Goal: Task Accomplishment & Management: Complete application form

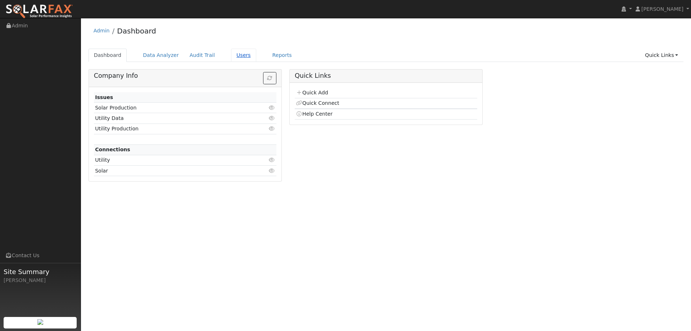
click at [231, 52] on link "Users" at bounding box center [243, 55] width 25 height 13
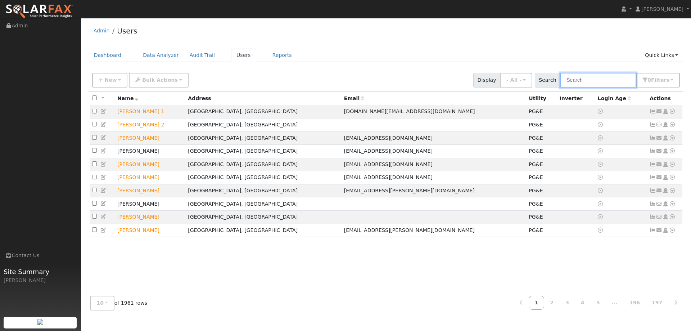
click at [606, 74] on input "text" at bounding box center [598, 80] width 76 height 15
click at [610, 76] on input "text" at bounding box center [598, 80] width 76 height 15
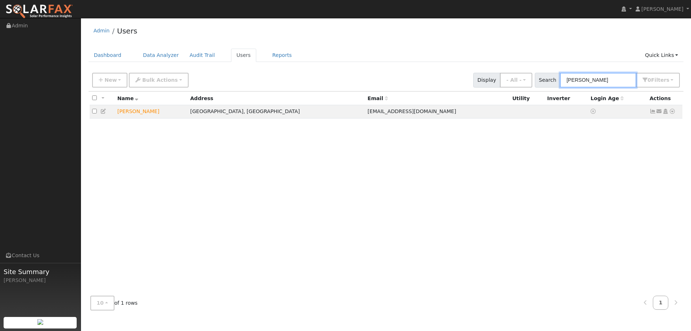
type input "Gautham"
click at [673, 112] on div "All None All on page None on page Name Address Email Utility Inverter Login Age…" at bounding box center [387, 190] width 596 height 198
click at [675, 110] on icon at bounding box center [672, 111] width 6 height 5
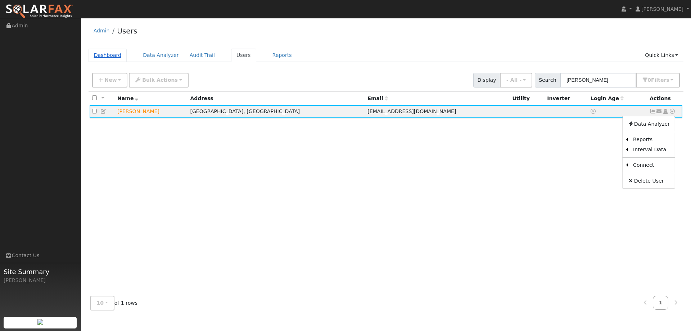
click at [104, 60] on link "Dashboard" at bounding box center [108, 55] width 39 height 13
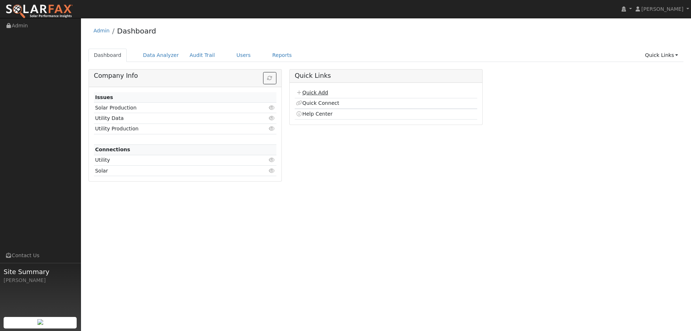
click at [310, 93] on link "Quick Add" at bounding box center [312, 93] width 32 height 6
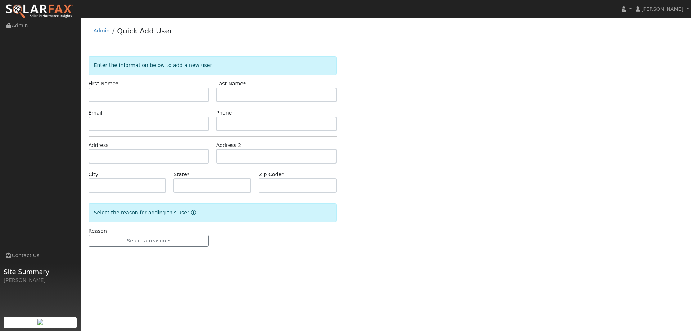
click at [144, 91] on input "text" at bounding box center [149, 95] width 120 height 14
type input "[PERSON_NAME]"
drag, startPoint x: 303, startPoint y: 97, endPoint x: 307, endPoint y: 97, distance: 3.6
click at [307, 97] on input "text" at bounding box center [276, 95] width 120 height 14
type input "[PERSON_NAME]"
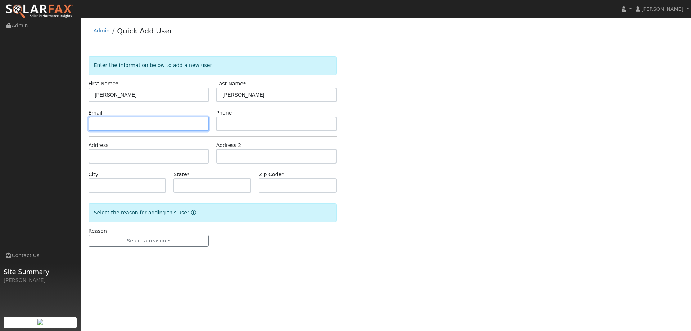
drag, startPoint x: 126, startPoint y: 121, endPoint x: 670, endPoint y: 161, distance: 545.2
click at [127, 121] on input "text" at bounding box center [149, 124] width 120 height 14
click at [198, 123] on input "text" at bounding box center [149, 124] width 120 height 14
paste input "donhuff3@gmail.com"
type input "donhuff3@gmail.com"
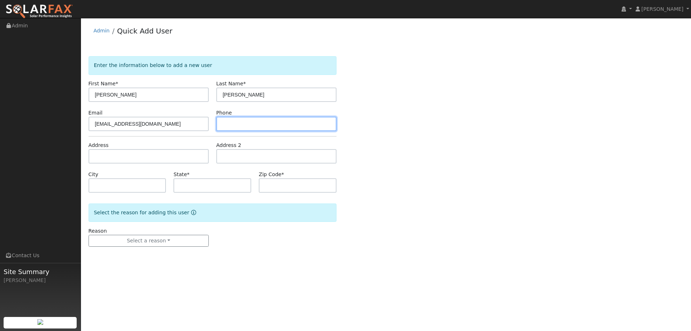
click at [241, 124] on input "text" at bounding box center [276, 124] width 120 height 14
paste input "(530) 304-7208"
type input "(530) 304-7208"
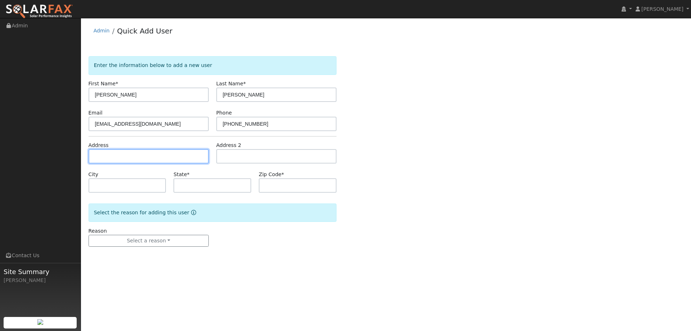
paste input "304 Casa Linda Dr"
click at [169, 157] on input "304 Casa Linda Dr" at bounding box center [149, 156] width 120 height 14
type input "304 Casa Linda Drive"
type input "Woodland"
type input "CA"
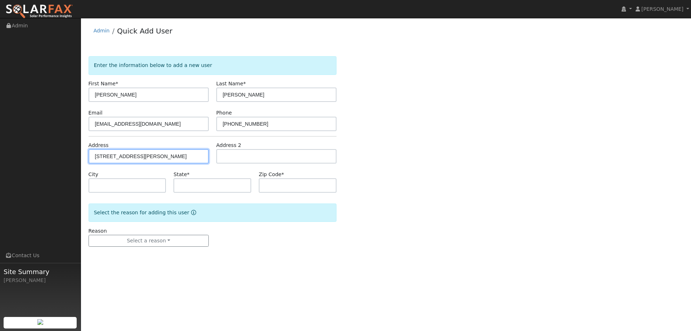
type input "95695"
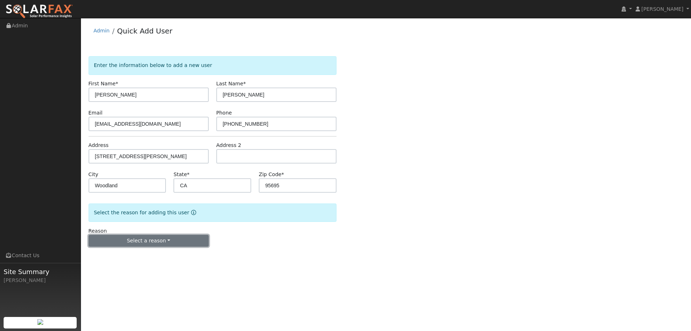
click at [169, 240] on button "Select a reason" at bounding box center [149, 241] width 120 height 12
click at [135, 254] on link "New lead" at bounding box center [129, 256] width 80 height 10
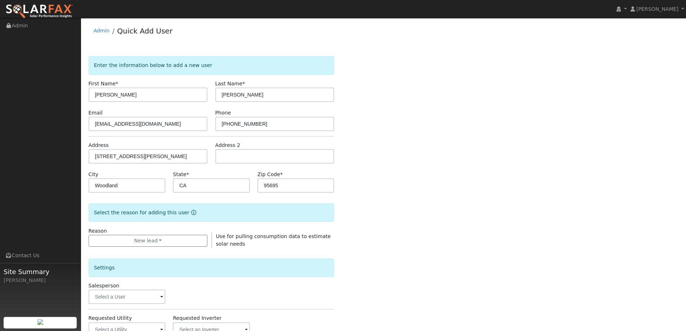
scroll to position [135, 0]
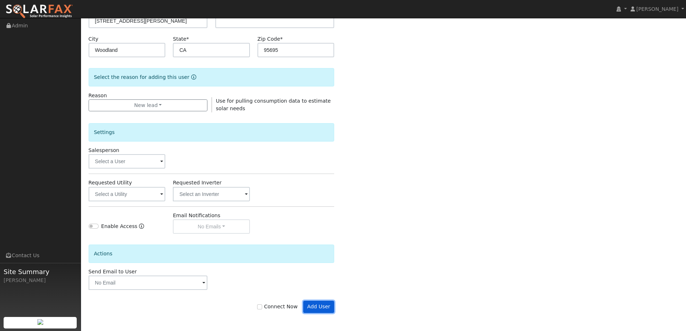
click at [324, 310] on button "Add User" at bounding box center [318, 307] width 31 height 12
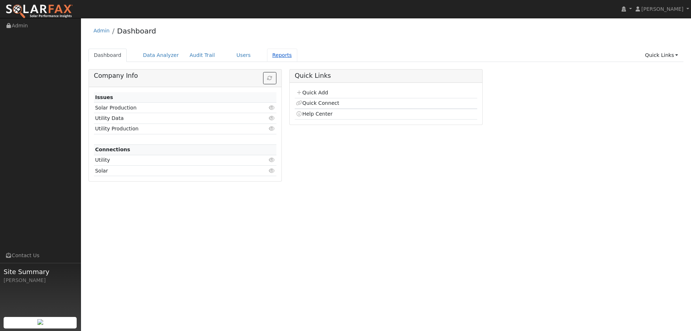
click at [267, 59] on link "Reports" at bounding box center [282, 55] width 30 height 13
click at [218, 57] on ul "Dashboard Data Analyzer Audit Trail Users Reports Quick Links Quick Add Quick C…" at bounding box center [387, 55] width 596 height 13
click at [231, 57] on link "Users" at bounding box center [243, 55] width 25 height 13
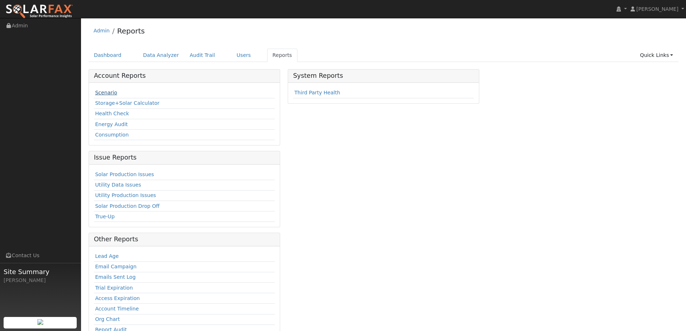
click at [109, 91] on link "Scenario" at bounding box center [106, 93] width 22 height 6
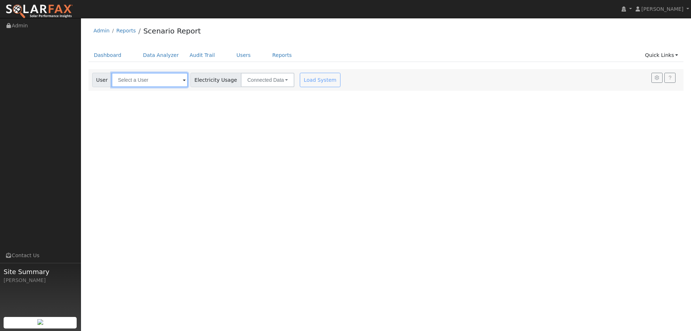
click at [138, 79] on input "text" at bounding box center [150, 80] width 76 height 14
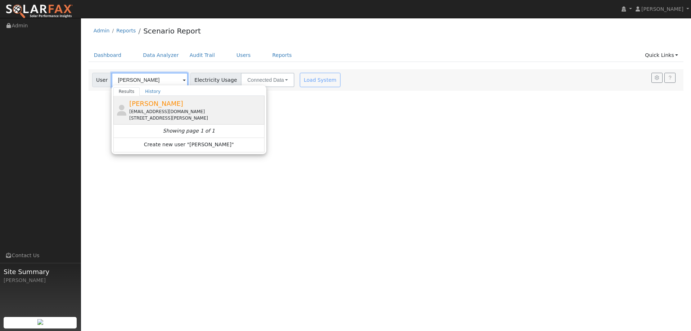
type input "[PERSON_NAME]"
click at [133, 100] on span "[PERSON_NAME]" at bounding box center [156, 104] width 54 height 8
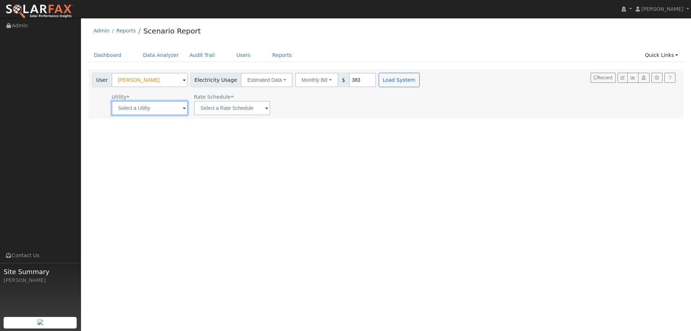
click at [149, 107] on input "text" at bounding box center [150, 108] width 76 height 14
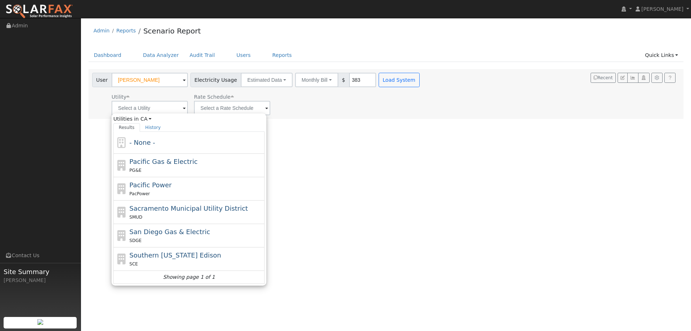
drag, startPoint x: 167, startPoint y: 167, endPoint x: 236, endPoint y: 118, distance: 84.7
click at [167, 166] on div "PG&E" at bounding box center [197, 170] width 134 height 8
type input "Pacific Gas & Electric"
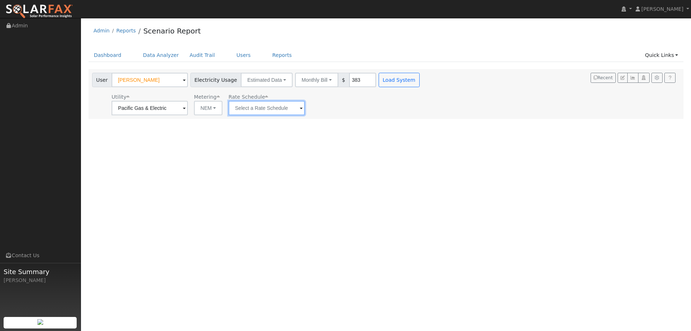
click at [252, 105] on input "text" at bounding box center [267, 108] width 76 height 14
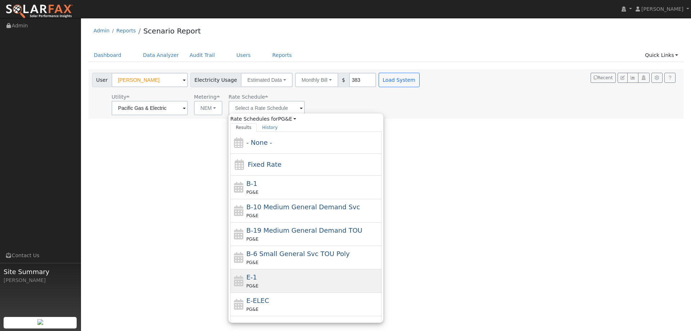
click at [284, 272] on div "E-1 PG&E" at bounding box center [305, 280] width 151 height 23
type input "E-1"
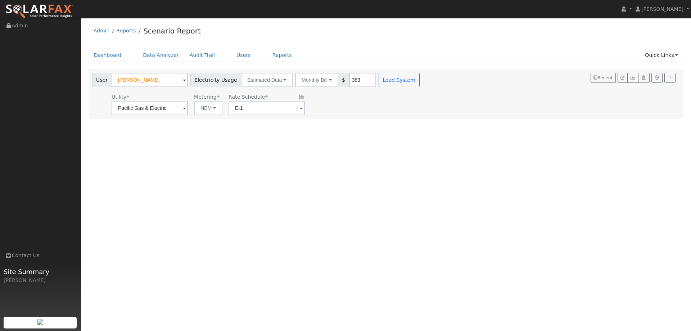
click at [391, 72] on div "User [PERSON_NAME] Account Default Account Default Account [STREET_ADDRESS][PER…" at bounding box center [257, 78] width 332 height 17
click at [393, 83] on button "Load System" at bounding box center [399, 80] width 41 height 14
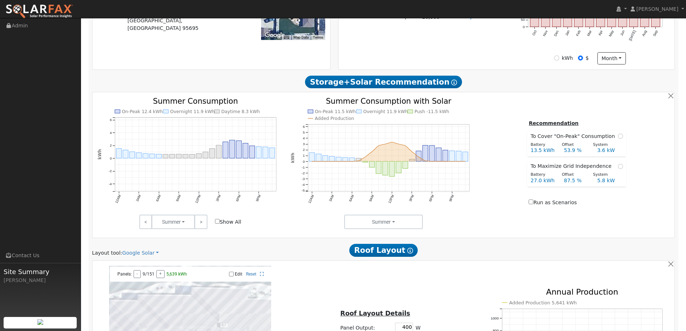
scroll to position [324, 0]
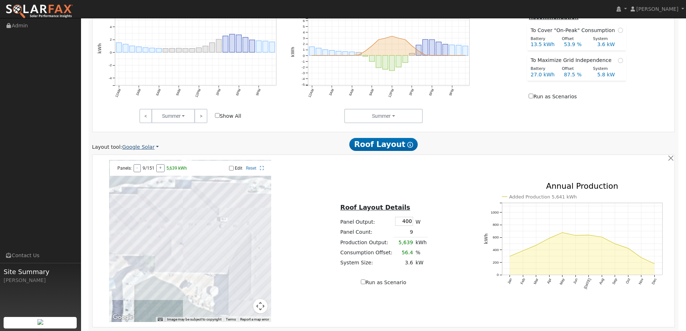
click at [127, 150] on link "Google Solar" at bounding box center [140, 147] width 37 height 8
click at [149, 180] on link "Aurora" at bounding box center [145, 180] width 50 height 10
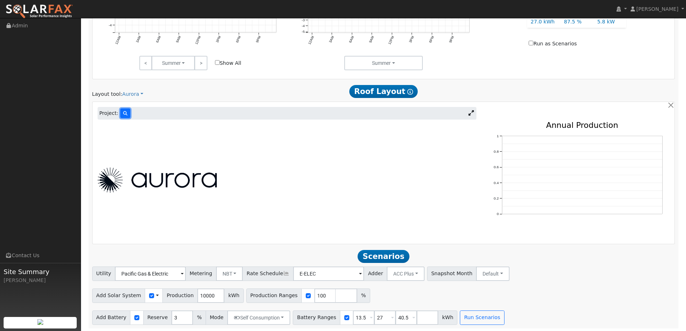
click at [123, 112] on icon at bounding box center [125, 113] width 4 height 4
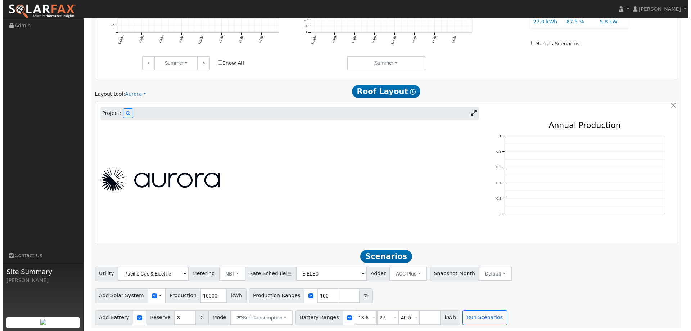
scroll to position [378, 0]
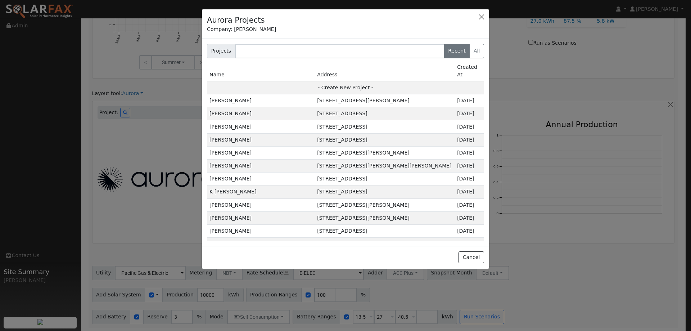
click at [349, 81] on td "- Create New Project -" at bounding box center [345, 87] width 277 height 13
type input "[PERSON_NAME]"
type input "[STREET_ADDRESS][PERSON_NAME]"
type input "Woodland"
type input "CA"
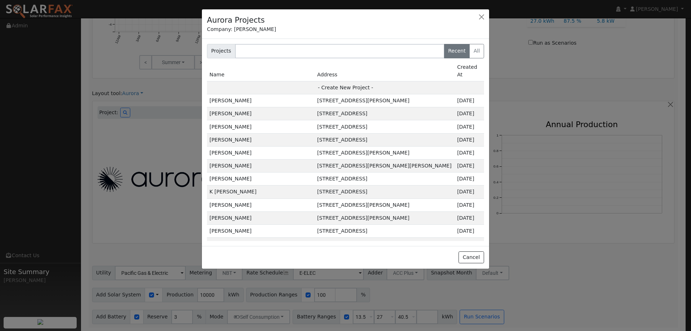
type input "95695"
type input "Design"
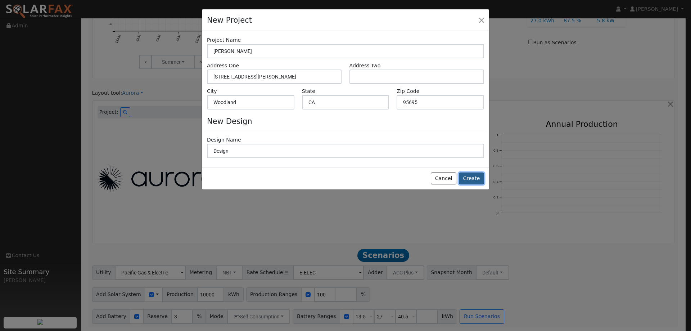
click at [466, 174] on button "Create" at bounding box center [471, 179] width 25 height 12
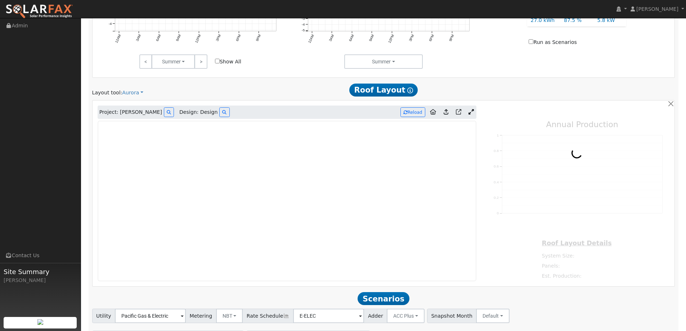
type input "0"
